Goal: Task Accomplishment & Management: Manage account settings

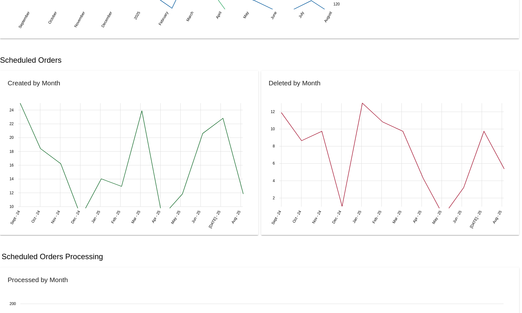
scroll to position [195, 0]
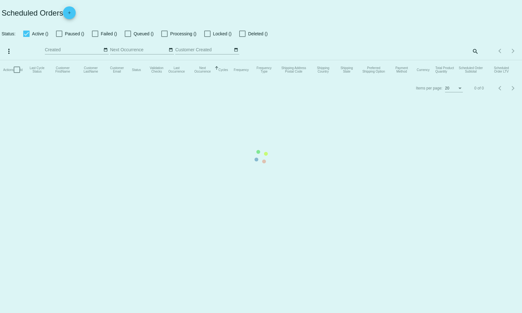
checkbox input "false"
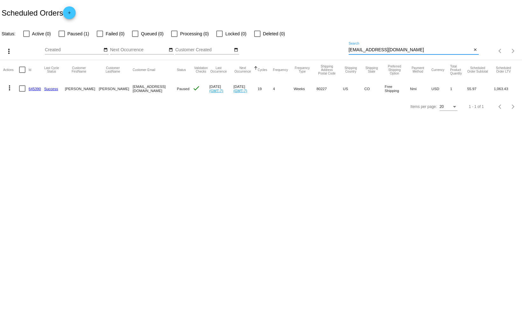
drag, startPoint x: 402, startPoint y: 50, endPoint x: 308, endPoint y: 52, distance: 93.9
click at [308, 52] on div "more_vert Aug Jan Feb Mar [DATE]" at bounding box center [261, 49] width 522 height 23
drag, startPoint x: 401, startPoint y: 53, endPoint x: 336, endPoint y: 51, distance: 65.3
click at [335, 51] on div "more_vert Aug Jan Feb Mar [DATE]" at bounding box center [261, 49] width 522 height 23
click at [404, 48] on input "[EMAIL_ADDRESS][DOMAIN_NAME]" at bounding box center [411, 49] width 124 height 5
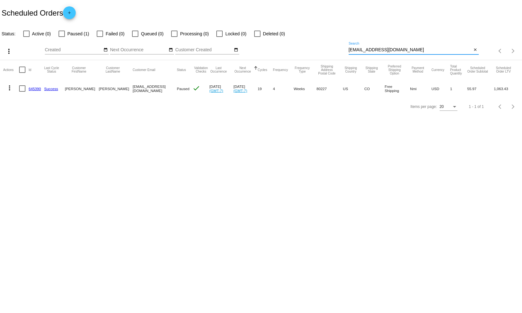
paste input "[EMAIL_ADDRESS][DOMAIN_NAME]"
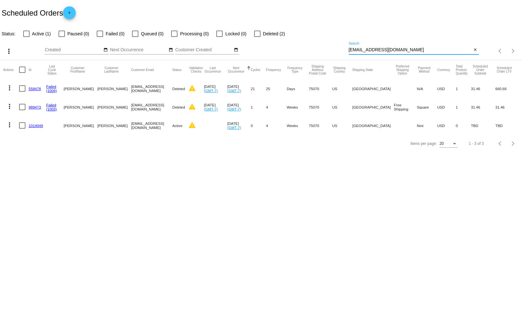
type input "[EMAIL_ADDRESS][DOMAIN_NAME]"
click at [36, 88] on link "558478" at bounding box center [35, 89] width 12 height 4
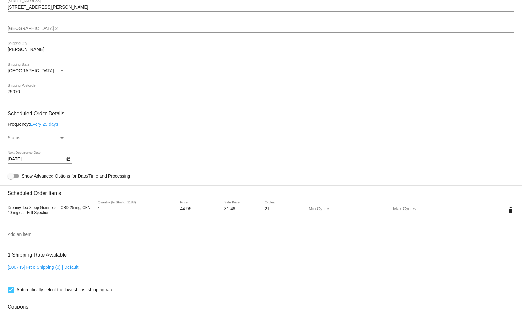
scroll to position [266, 0]
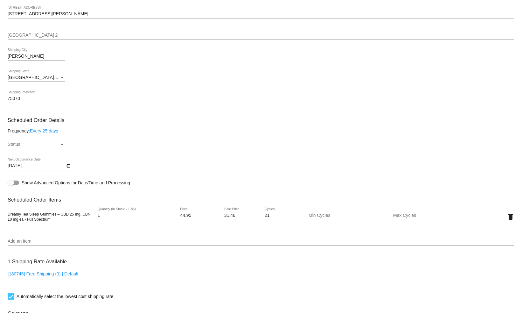
click at [61, 145] on div "Status" at bounding box center [61, 145] width 3 height 2
click at [94, 156] on div at bounding box center [261, 156] width 522 height 313
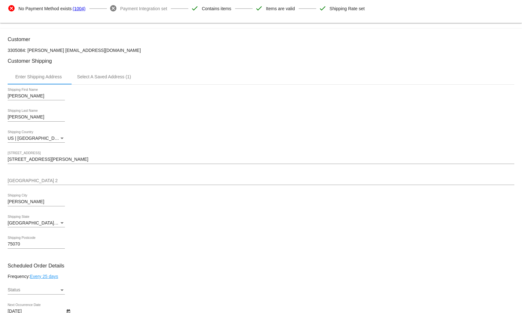
scroll to position [0, 0]
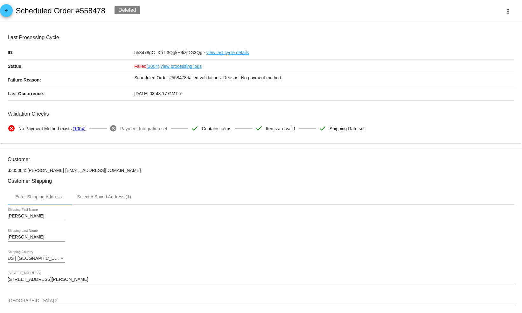
click at [7, 8] on span "arrow_back" at bounding box center [7, 12] width 8 height 16
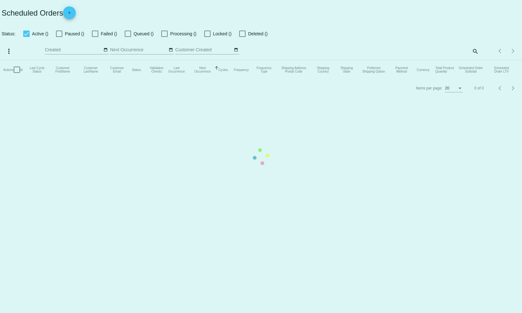
checkbox input "false"
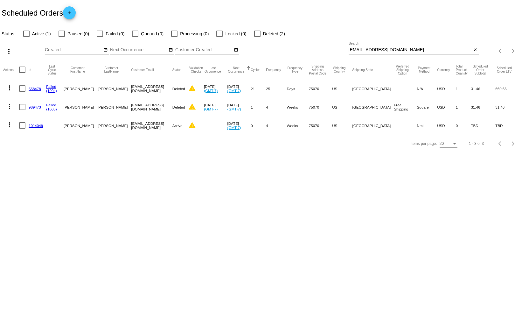
click at [37, 126] on link "1014049" at bounding box center [36, 126] width 14 height 4
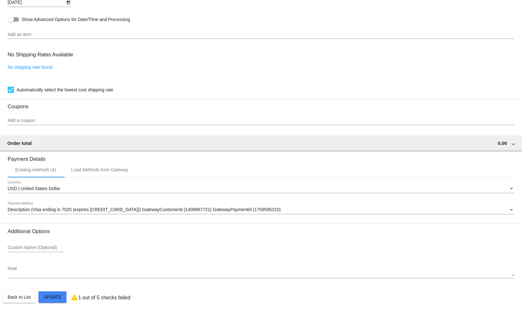
scroll to position [362, 0]
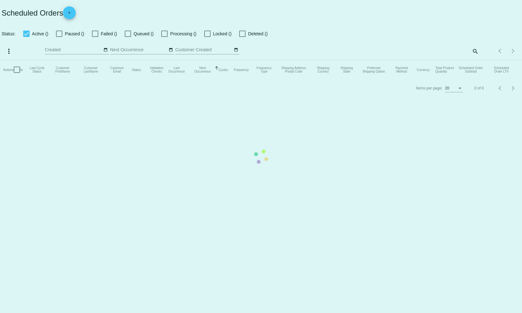
checkbox input "false"
click at [390, 60] on mat-table "Actions Id Last Cycle Status Customer FirstName Customer LastName Customer Emai…" at bounding box center [261, 69] width 522 height 19
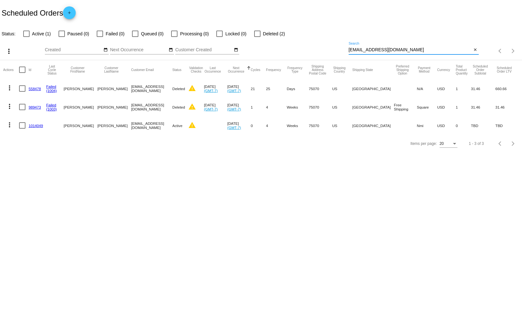
drag, startPoint x: 392, startPoint y: 48, endPoint x: 337, endPoint y: 47, distance: 55.1
click at [337, 47] on div "more_vert Aug Jan Feb Mar [DATE]" at bounding box center [261, 49] width 522 height 23
paste input "nativechickeebuilders@yahoo"
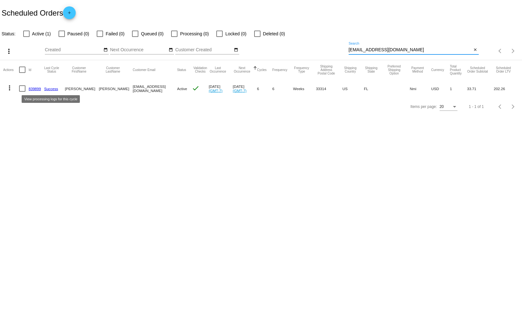
type input "nativechickeebuilders@yahoo.com"
click at [33, 91] on mat-cell "839899" at bounding box center [37, 88] width 16 height 18
click at [33, 89] on link "839899" at bounding box center [35, 89] width 12 height 4
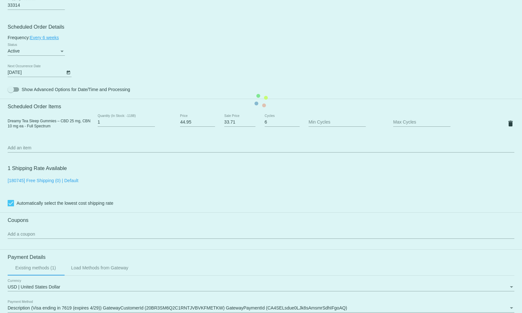
scroll to position [349, 0]
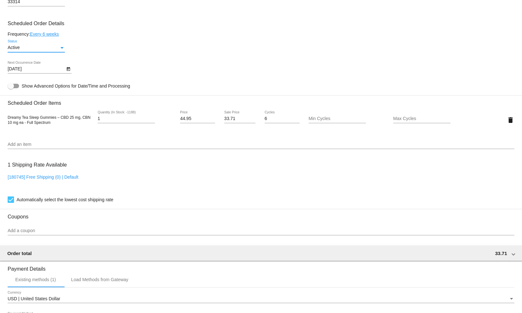
click at [62, 49] on div "Status" at bounding box center [61, 48] width 3 height 2
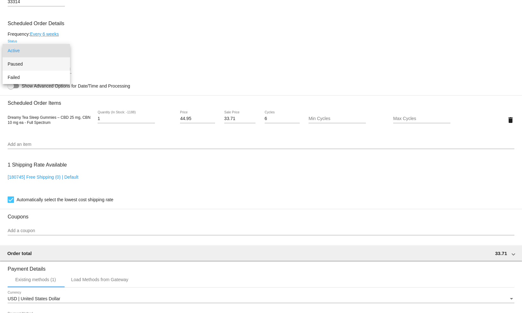
click at [47, 65] on span "Paused" at bounding box center [36, 63] width 57 height 13
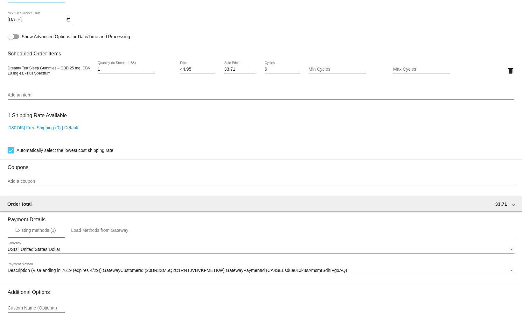
scroll to position [398, 0]
